Goal: Ask a question

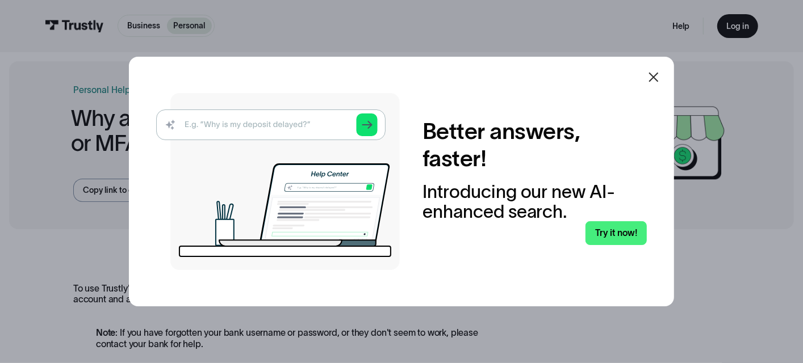
click at [208, 119] on img at bounding box center [278, 181] width 244 height 177
click at [658, 76] on icon at bounding box center [654, 78] width 10 height 10
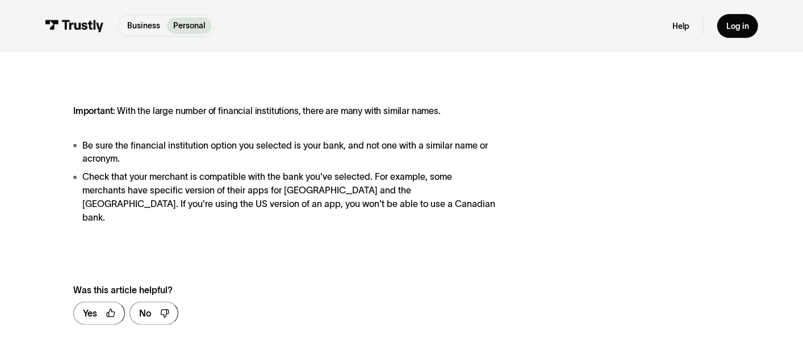
scroll to position [568, 0]
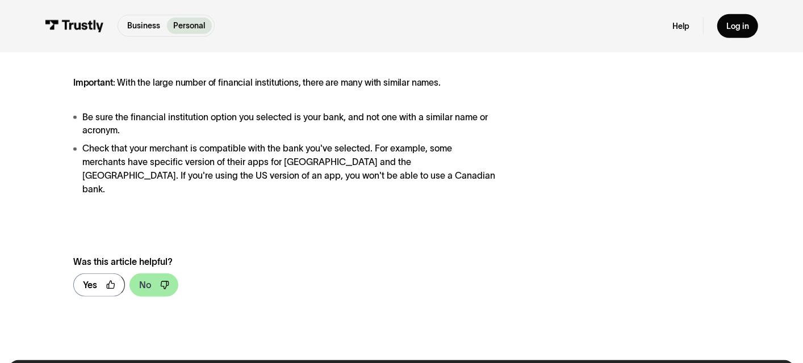
click at [152, 274] on link "No" at bounding box center [153, 286] width 49 height 24
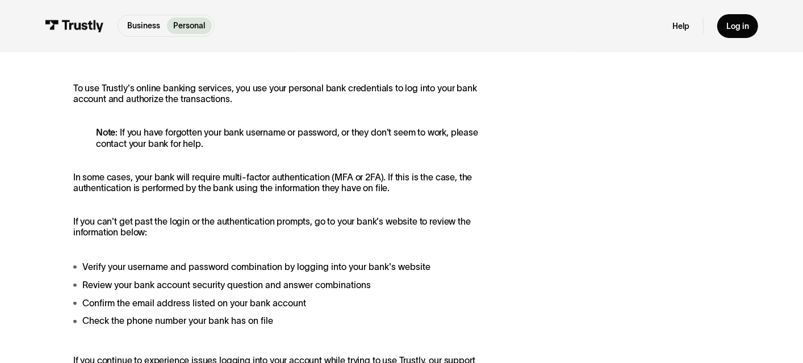
scroll to position [0, 0]
